Goal: Download file/media

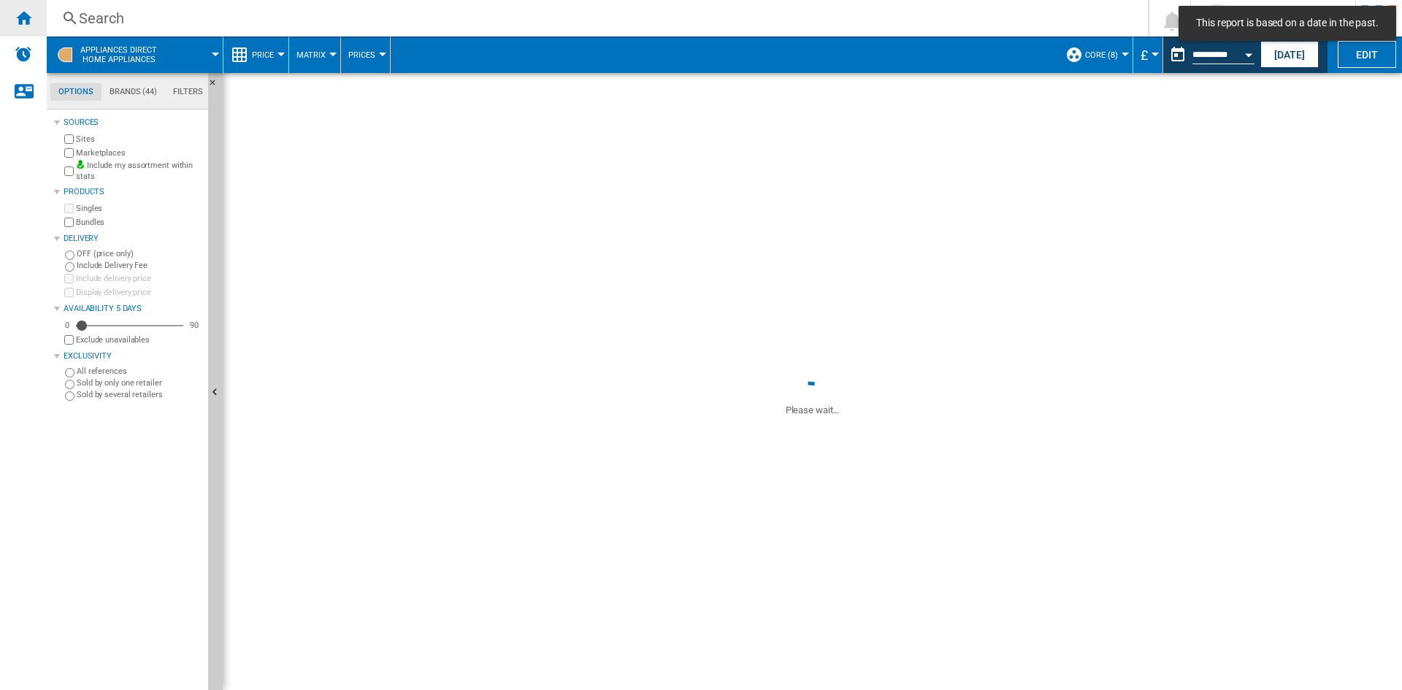
click at [37, 12] on div "Home" at bounding box center [23, 18] width 47 height 37
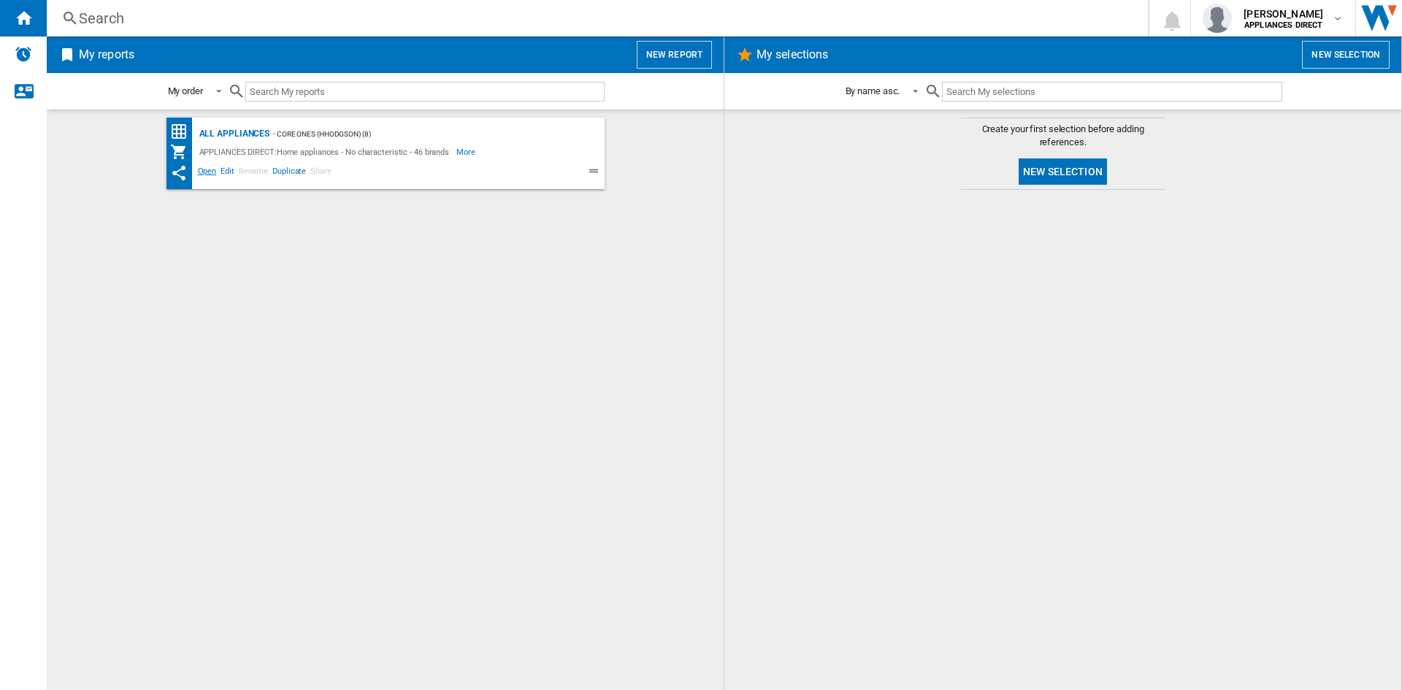
click at [204, 167] on span "Open" at bounding box center [207, 173] width 23 height 18
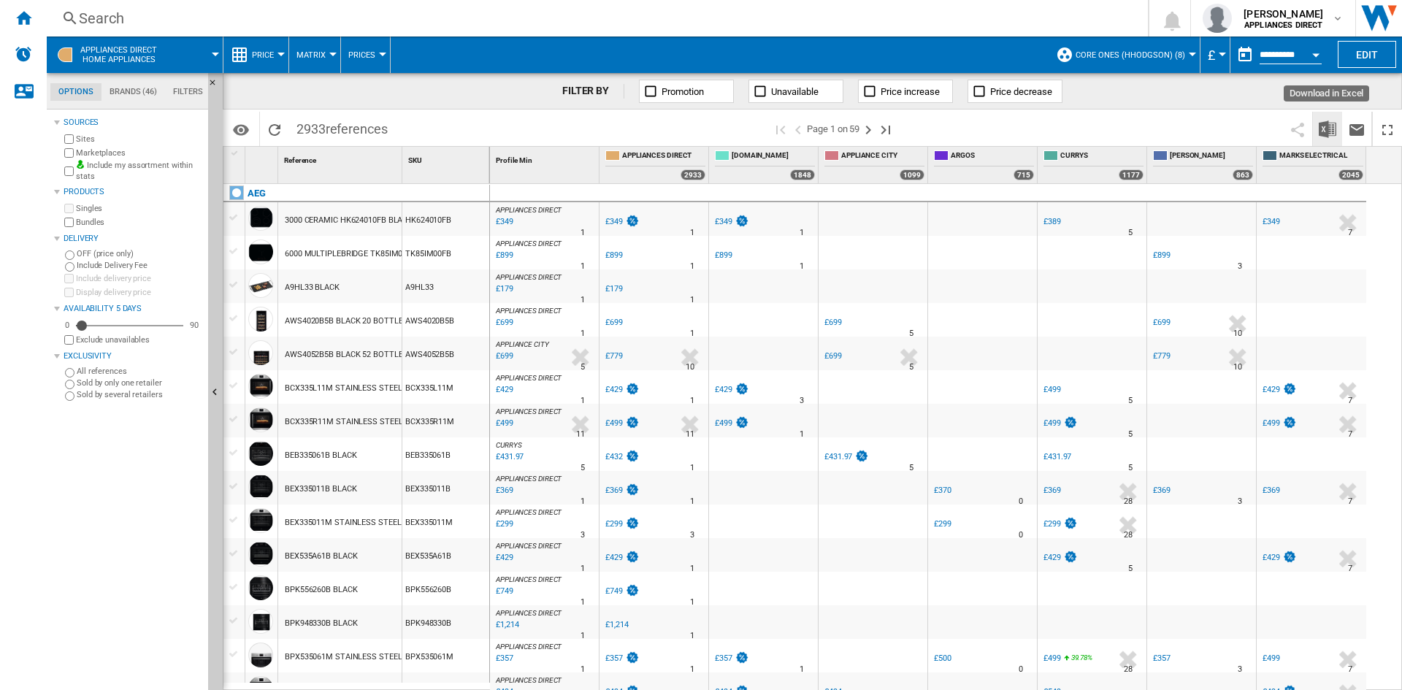
click at [1329, 131] on img "Download in Excel" at bounding box center [1327, 129] width 18 height 18
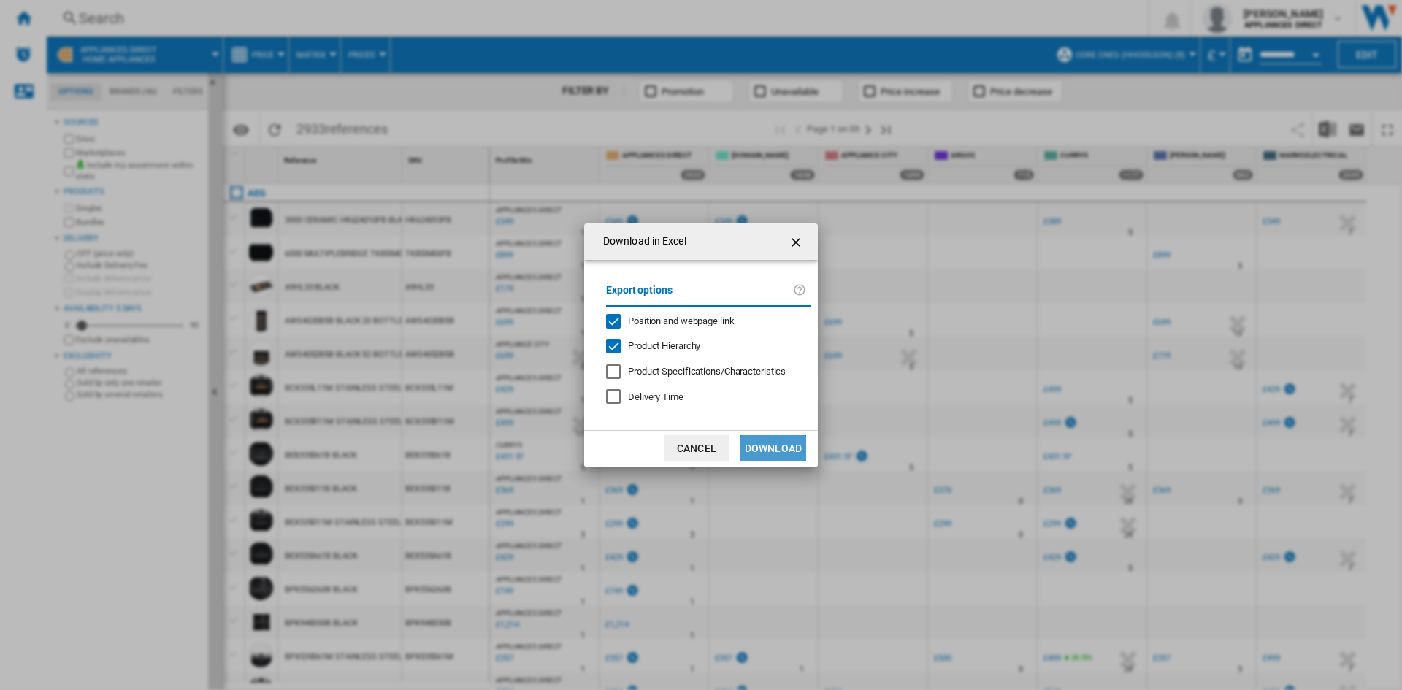
click at [772, 453] on button "Download" at bounding box center [773, 448] width 66 height 26
